Goal: Task Accomplishment & Management: Use online tool/utility

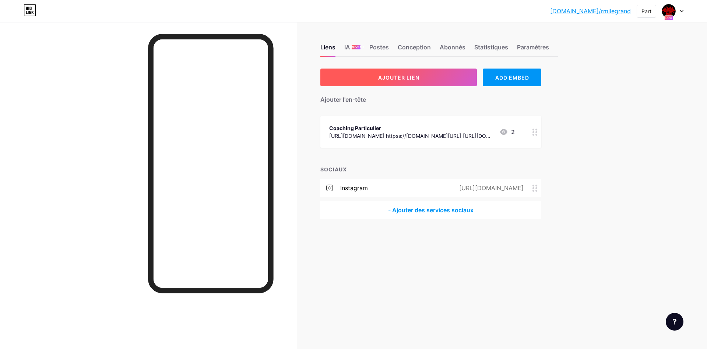
click at [416, 80] on span "AJOUTER LIEN" at bounding box center [398, 77] width 41 height 6
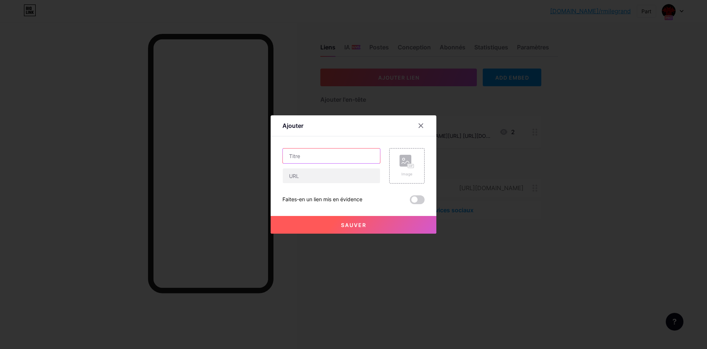
click at [339, 157] on input "text" at bounding box center [331, 155] width 97 height 15
drag, startPoint x: 418, startPoint y: 125, endPoint x: 412, endPoint y: 127, distance: 6.4
click at [420, 125] on div at bounding box center [420, 125] width 13 height 13
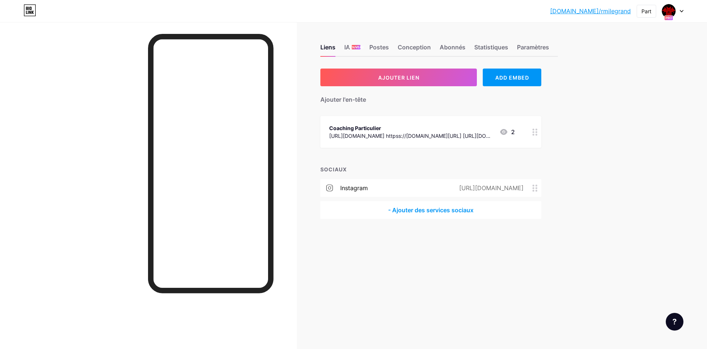
click at [382, 242] on div "Liens IA NOUVEAU Postes Conception Abonnés Statistiques Paramètres AJOUTER LIEN…" at bounding box center [294, 139] width 589 height 234
click at [350, 48] on span "NOUVEAU" at bounding box center [356, 47] width 15 height 4
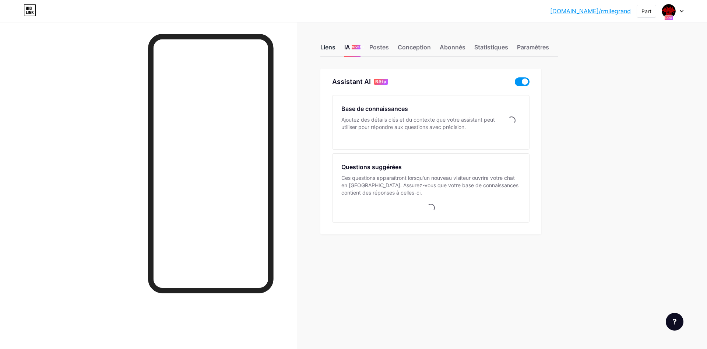
click at [326, 50] on div "Liens" at bounding box center [328, 49] width 15 height 13
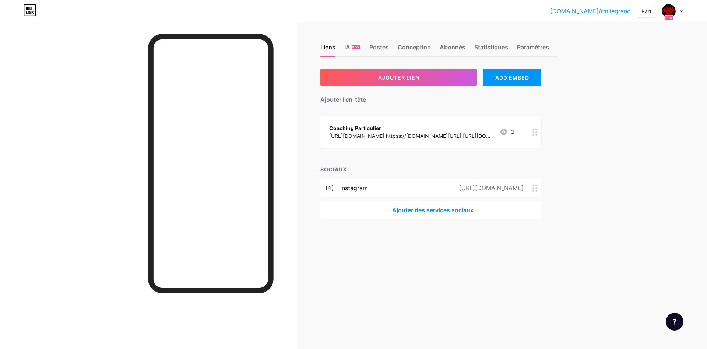
click at [423, 152] on div "AJOUTER LIEN ADD EMBED Ajouter l'en-tête Coaching Particulier [URL][DOMAIN_NAME…" at bounding box center [431, 144] width 221 height 150
click at [397, 81] on button "AJOUTER LIEN" at bounding box center [399, 78] width 157 height 18
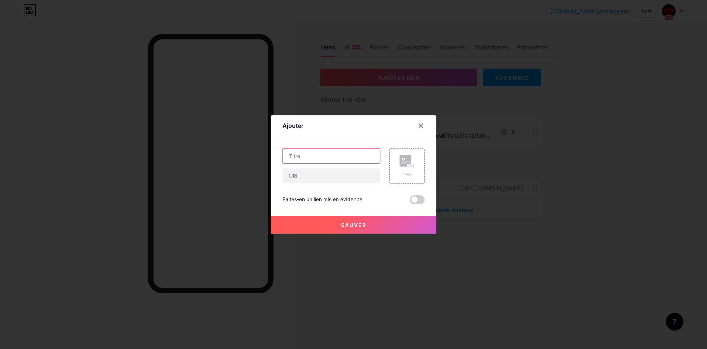
click at [344, 154] on input "text" at bounding box center [331, 155] width 97 height 15
type input "P"
type input "Programmation 16 Semaines"
click at [329, 179] on input "text" at bounding box center [331, 175] width 97 height 15
click at [326, 173] on input "text" at bounding box center [331, 175] width 97 height 15
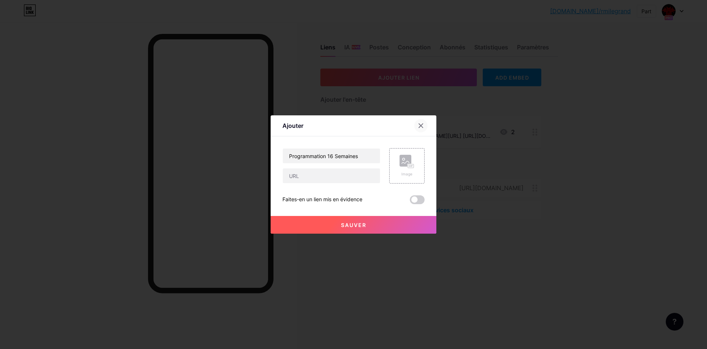
click at [418, 125] on div at bounding box center [420, 125] width 13 height 13
